Goal: Task Accomplishment & Management: Manage account settings

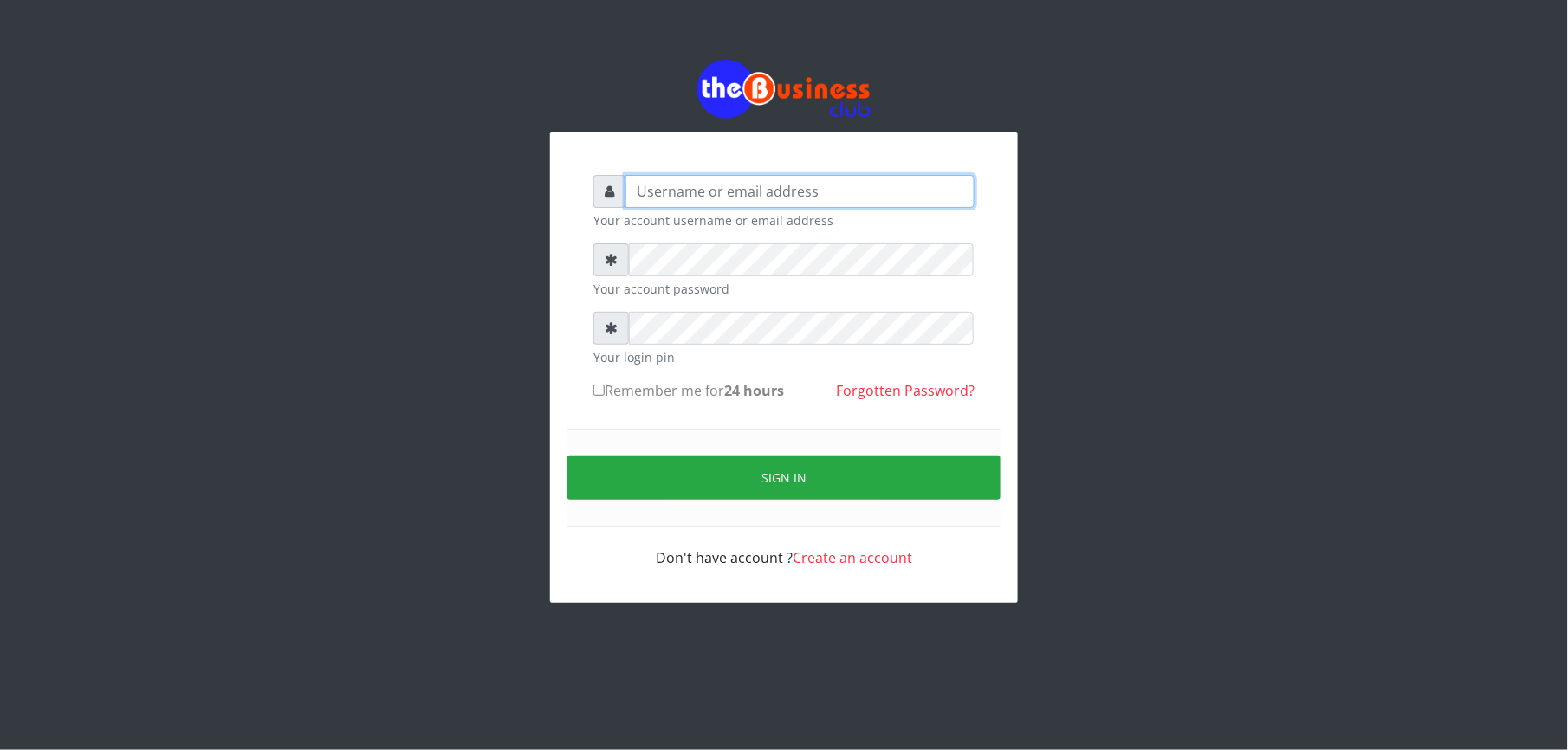
type input "Mlanga"
click at [486, 332] on div "Mlanga Your account username or email address Your account password Your login …" at bounding box center [784, 331] width 987 height 662
click at [509, 389] on div "Mlanga Your account username or email address Your account password Your login …" at bounding box center [784, 331] width 987 height 662
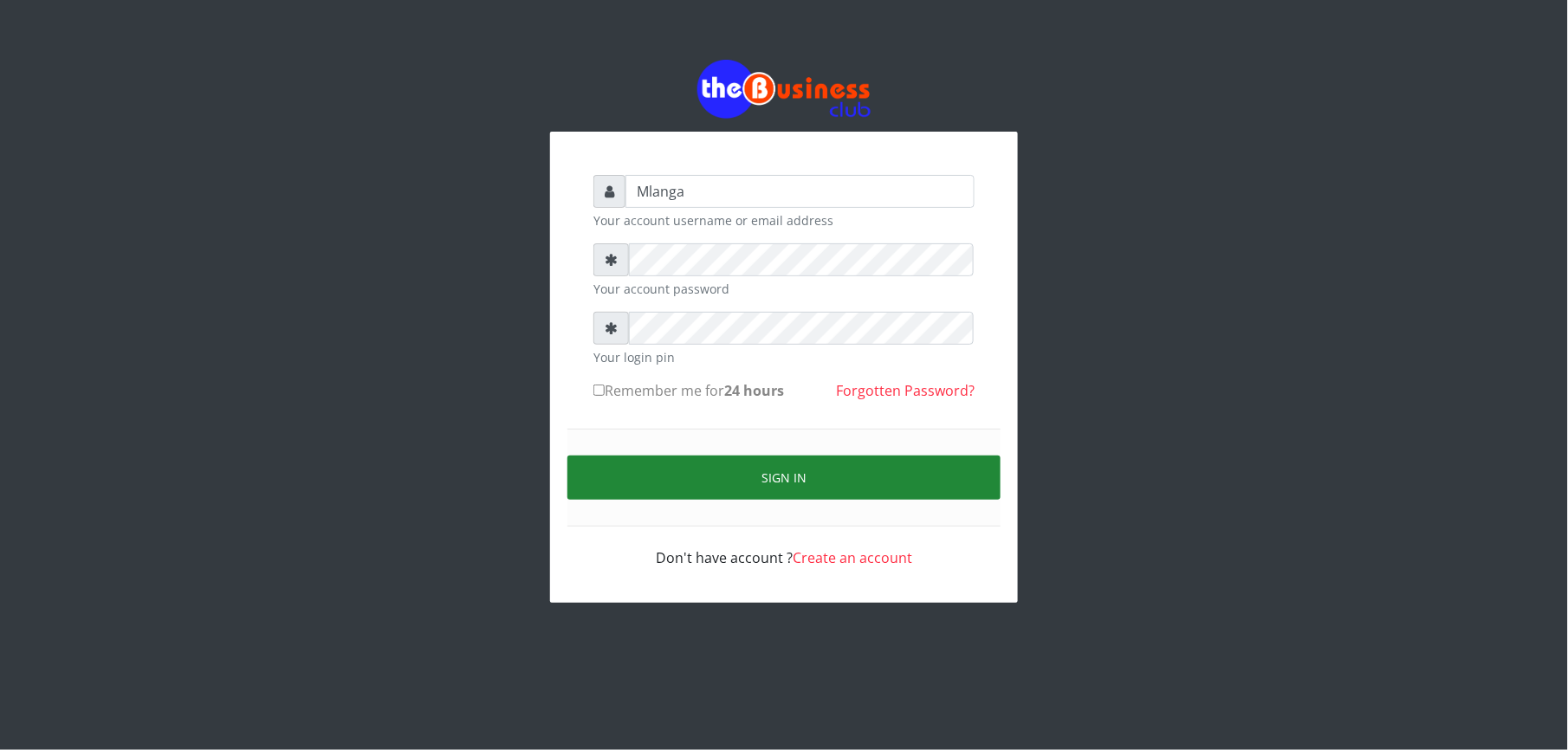
click at [811, 479] on button "Sign in" at bounding box center [784, 478] width 433 height 44
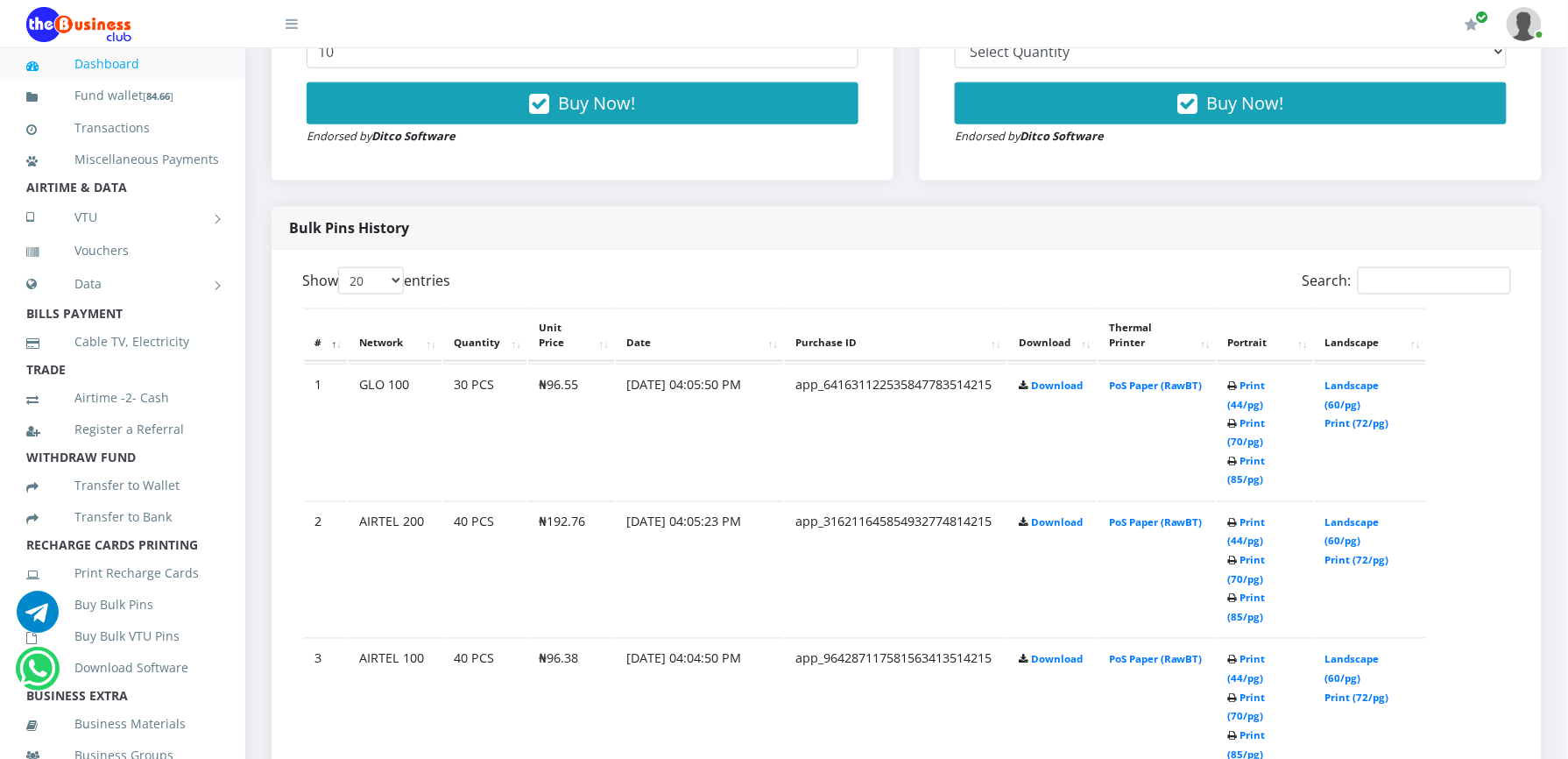
scroll to position [794, 0]
